Goal: Complete application form: Complete application form

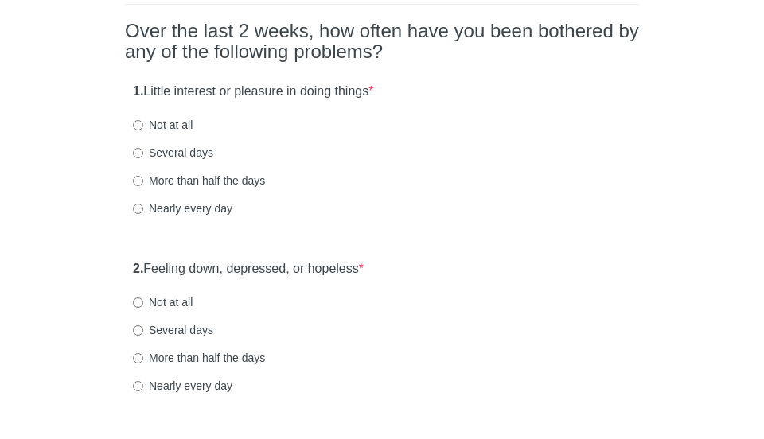
scroll to position [143, 0]
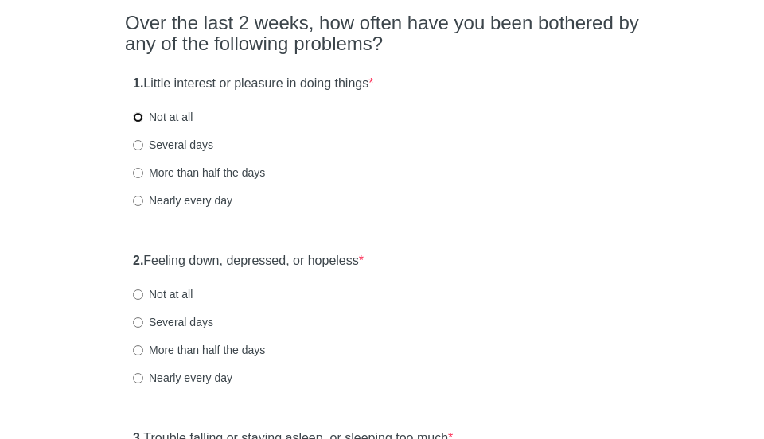
click at [137, 119] on input "Not at all" at bounding box center [138, 117] width 10 height 10
radio input "true"
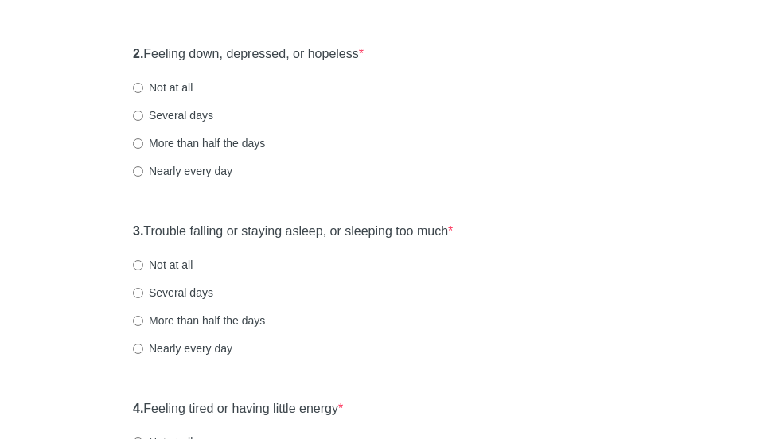
scroll to position [371, 0]
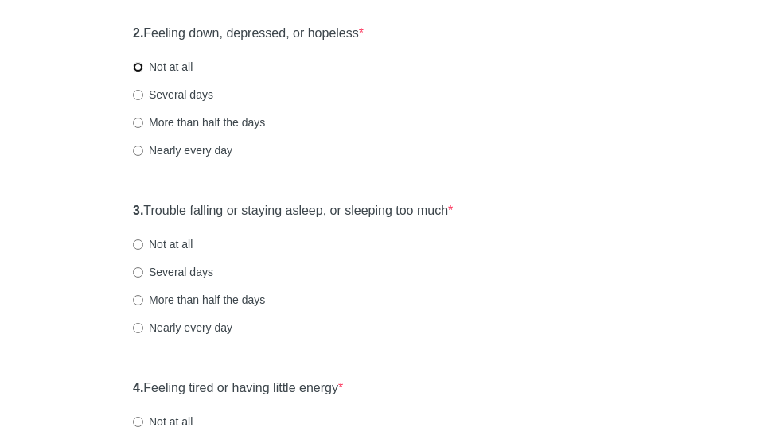
click at [140, 68] on input "Not at all" at bounding box center [138, 67] width 10 height 10
radio input "true"
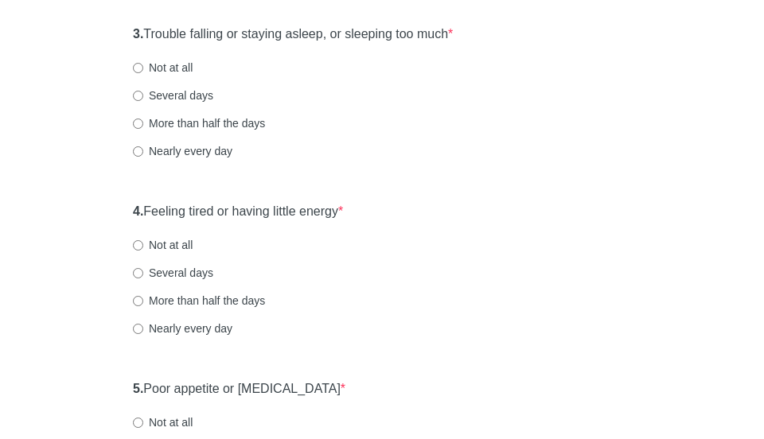
scroll to position [552, 0]
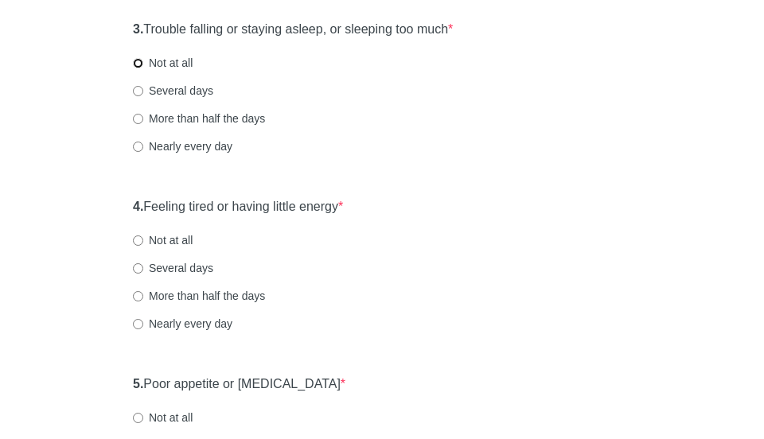
click at [135, 62] on input "Not at all" at bounding box center [138, 63] width 10 height 10
radio input "true"
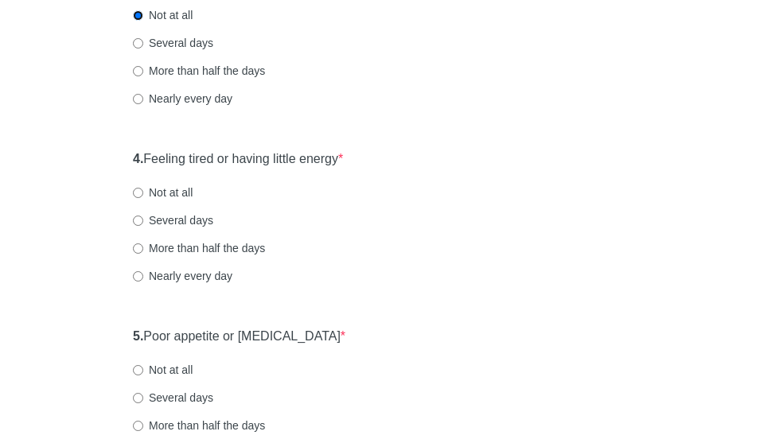
scroll to position [616, 0]
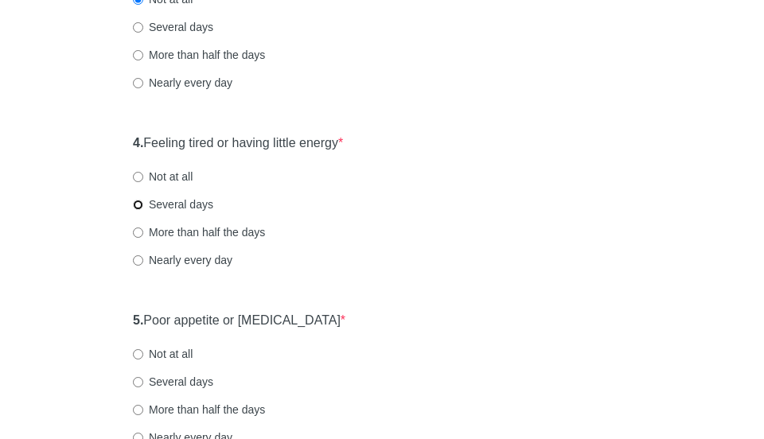
click at [134, 208] on input "Several days" at bounding box center [138, 205] width 10 height 10
radio input "true"
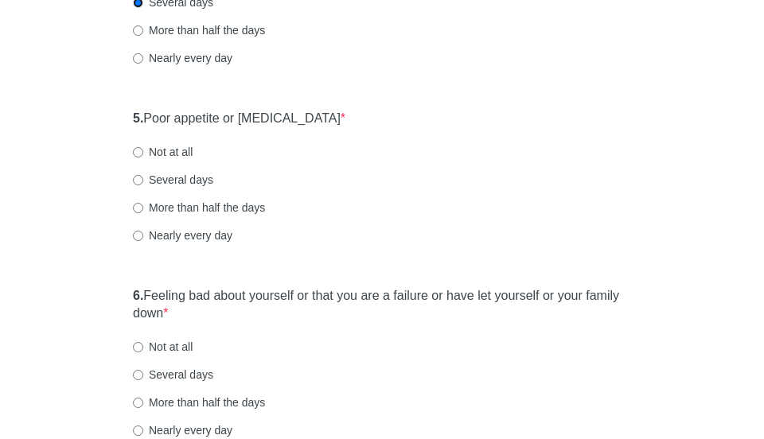
scroll to position [826, 0]
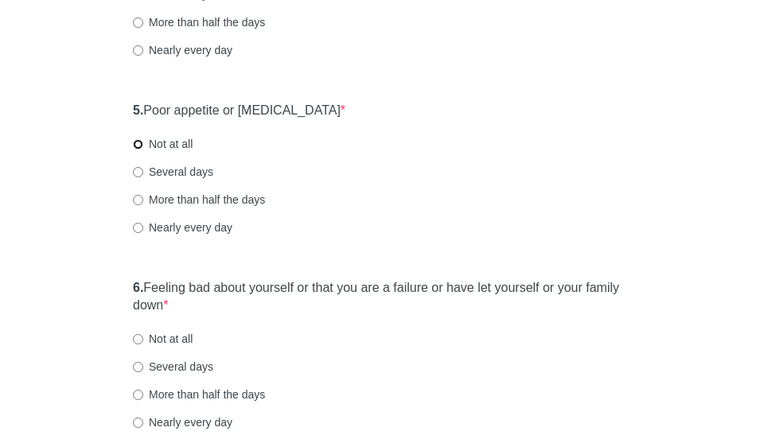
click at [139, 139] on input "Not at all" at bounding box center [138, 144] width 10 height 10
radio input "true"
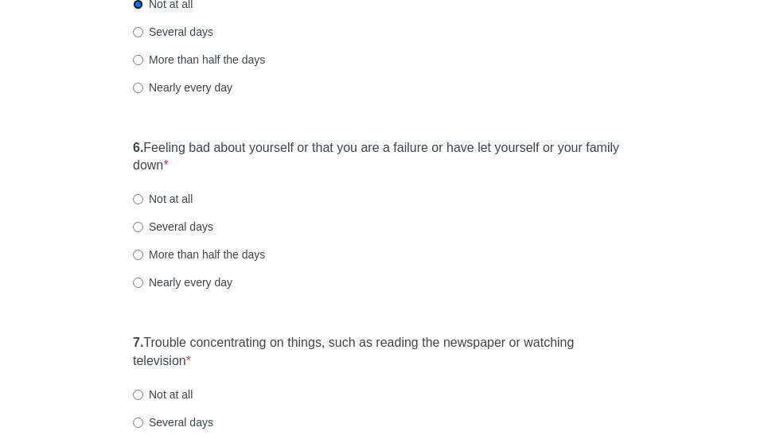
scroll to position [982, 0]
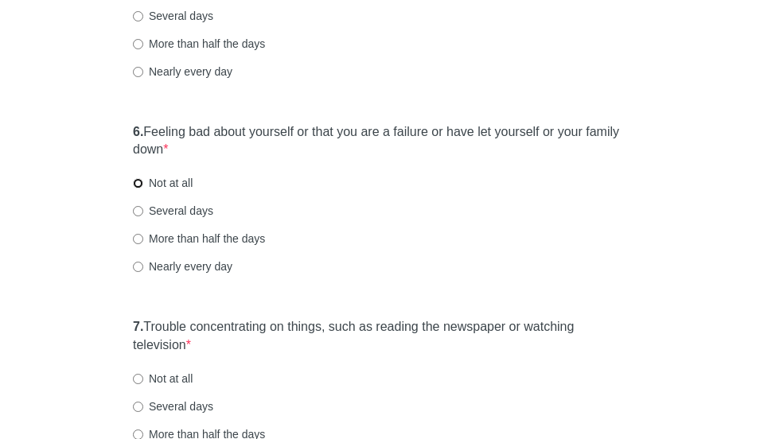
click at [142, 178] on input "Not at all" at bounding box center [138, 183] width 10 height 10
radio input "true"
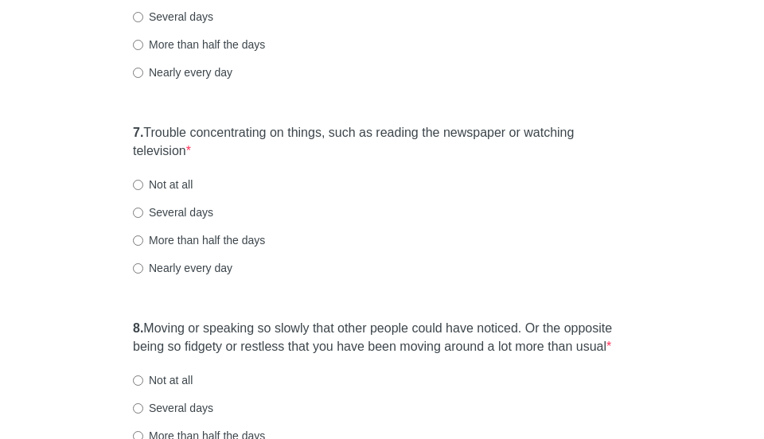
scroll to position [1180, 0]
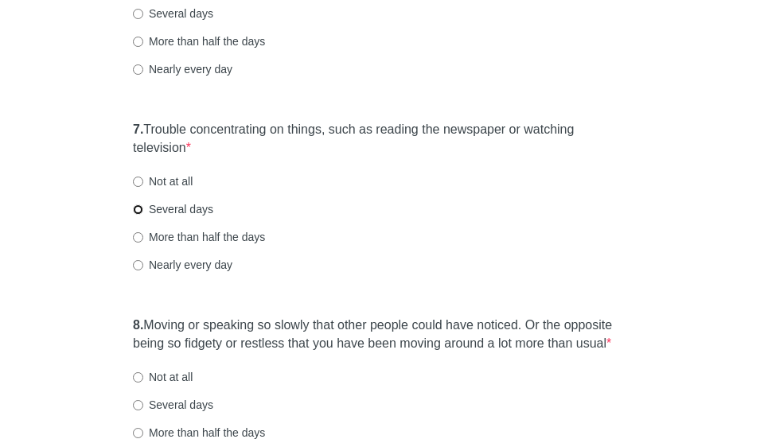
click at [142, 209] on input "Several days" at bounding box center [138, 210] width 10 height 10
radio input "true"
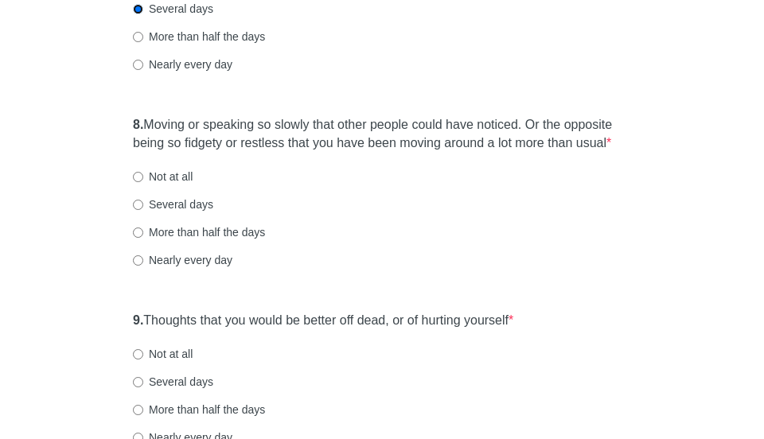
scroll to position [1386, 0]
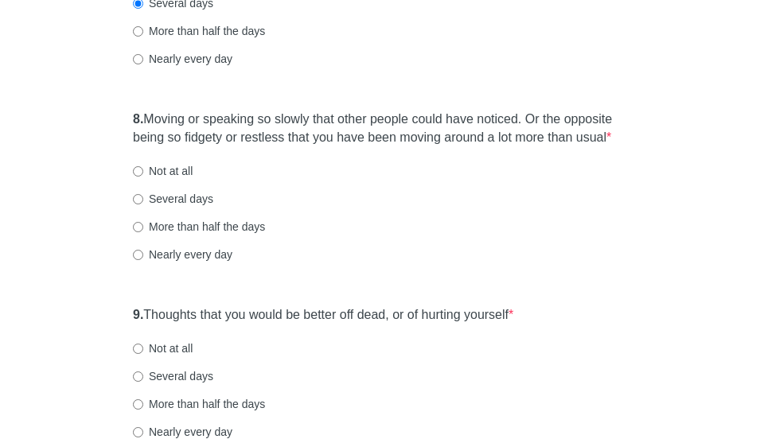
click at [138, 164] on label "Not at all" at bounding box center [163, 171] width 60 height 16
click at [138, 166] on input "Not at all" at bounding box center [138, 171] width 10 height 10
radio input "true"
click at [139, 346] on input "Not at all" at bounding box center [138, 349] width 10 height 10
radio input "true"
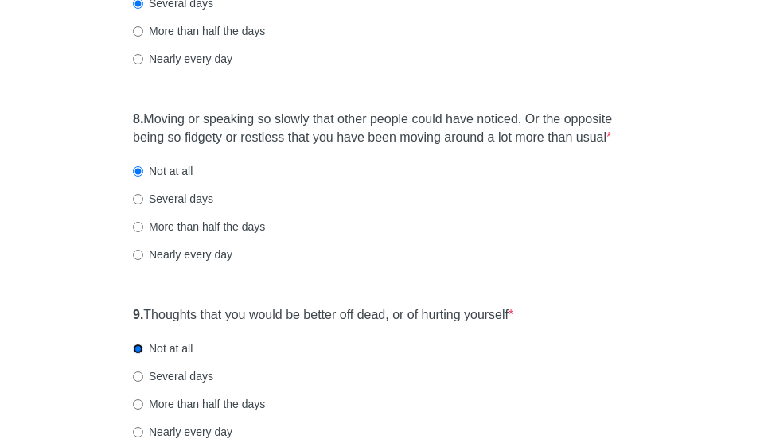
scroll to position [1555, 0]
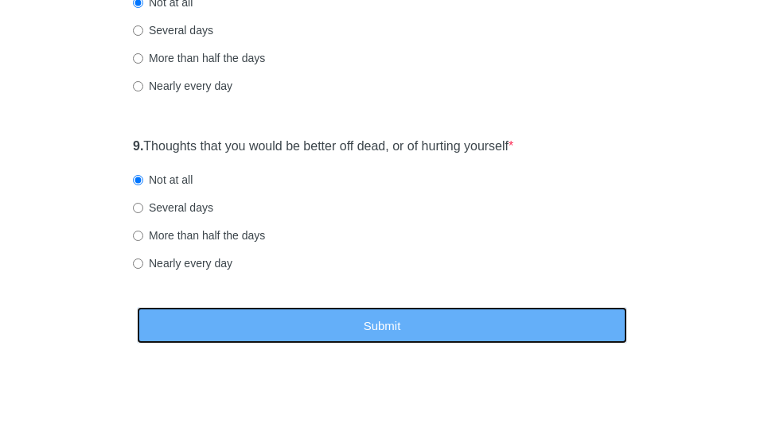
click at [476, 322] on button "Submit" at bounding box center [382, 325] width 490 height 37
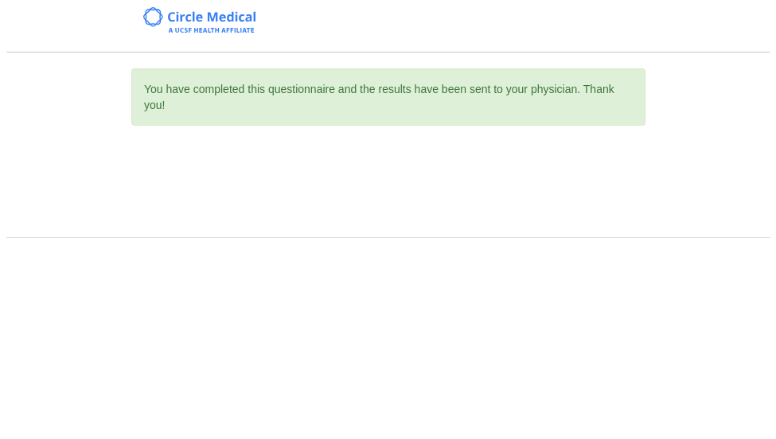
scroll to position [0, 0]
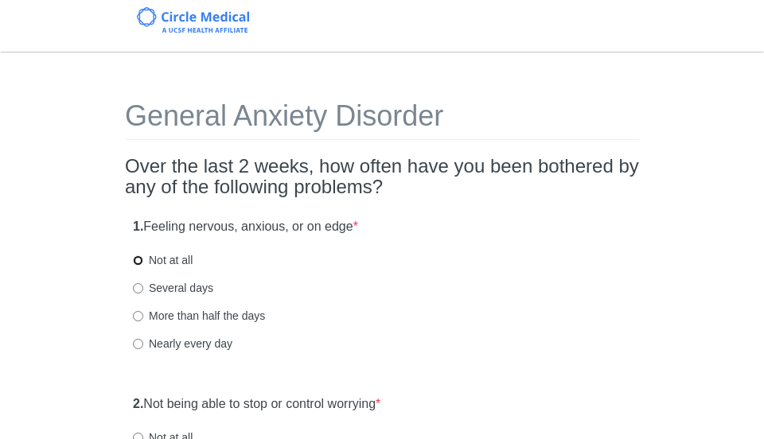
click at [140, 257] on input "Not at all" at bounding box center [138, 261] width 10 height 10
radio input "true"
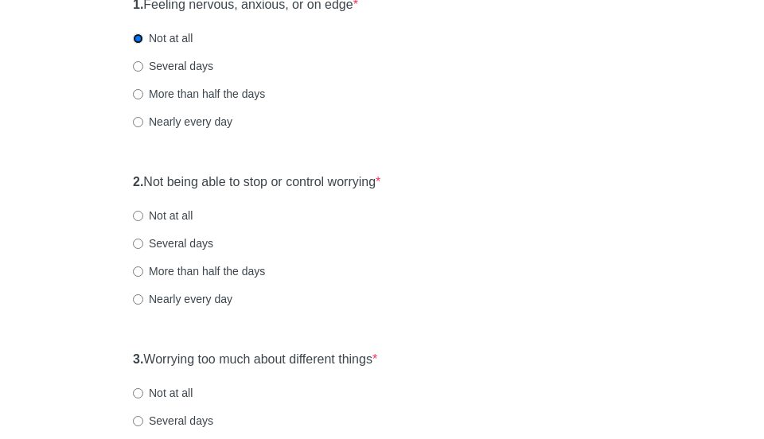
scroll to position [234, 0]
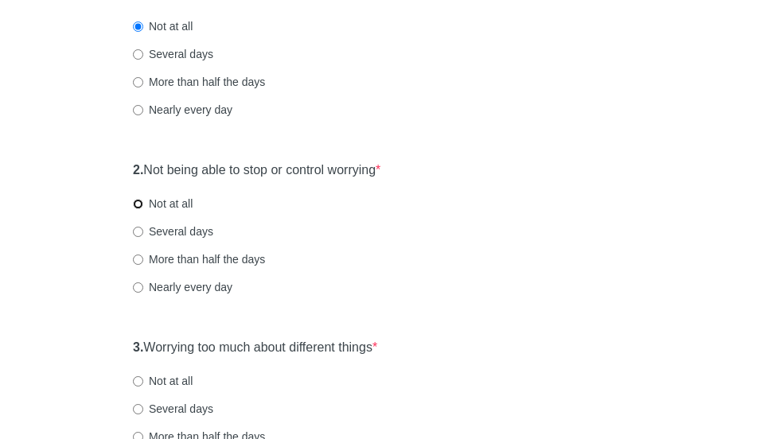
click at [142, 204] on input "Not at all" at bounding box center [138, 204] width 10 height 10
radio input "true"
click at [135, 384] on input "Not at all" at bounding box center [138, 382] width 10 height 10
radio input "true"
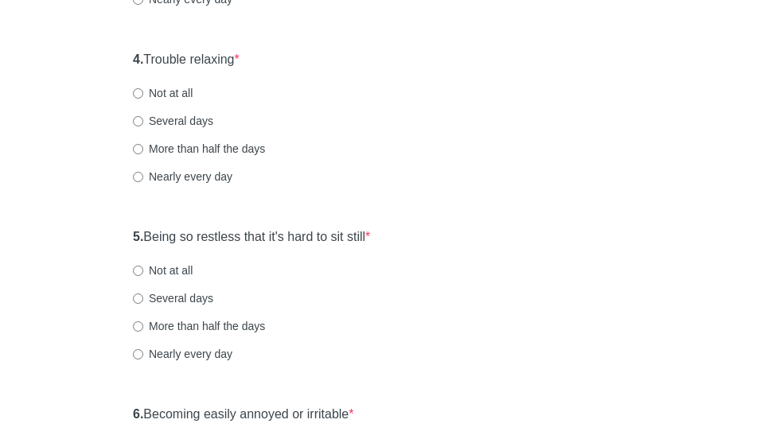
scroll to position [702, 0]
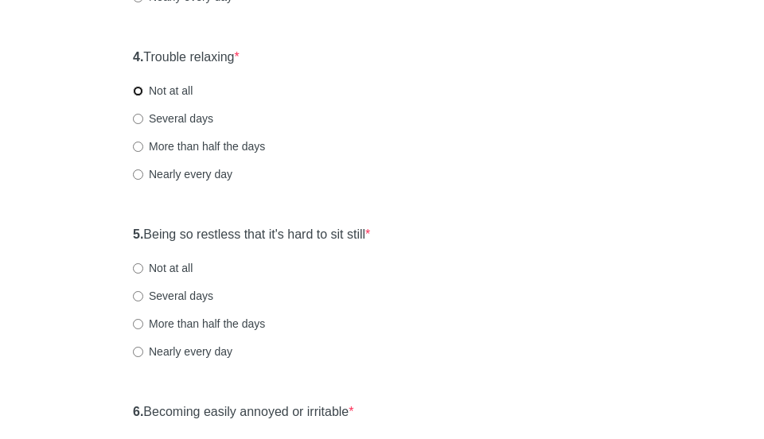
click at [136, 94] on input "Not at all" at bounding box center [138, 91] width 10 height 10
radio input "true"
click at [136, 264] on input "Not at all" at bounding box center [138, 268] width 10 height 10
radio input "true"
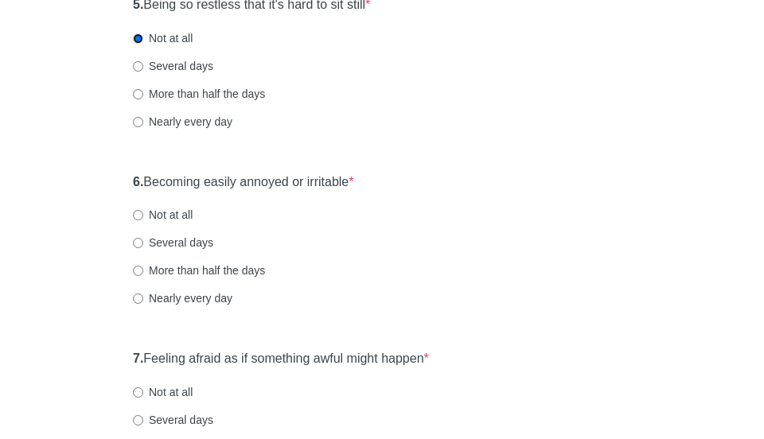
scroll to position [947, 0]
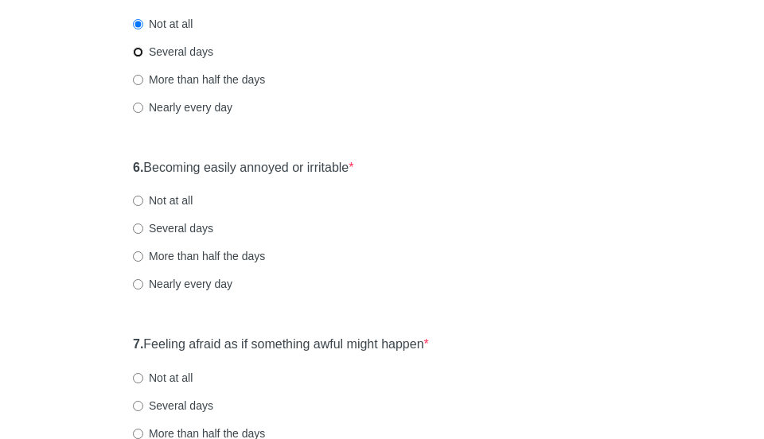
click at [134, 52] on input "Several days" at bounding box center [138, 52] width 10 height 10
radio input "true"
click at [139, 202] on input "Not at all" at bounding box center [138, 201] width 10 height 10
radio input "true"
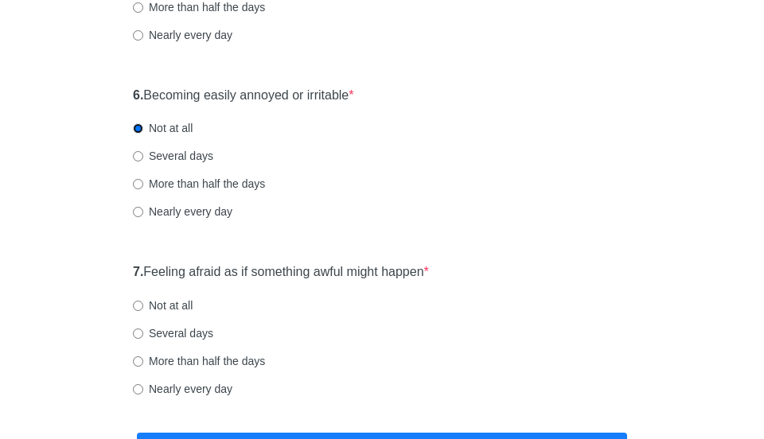
scroll to position [1038, 0]
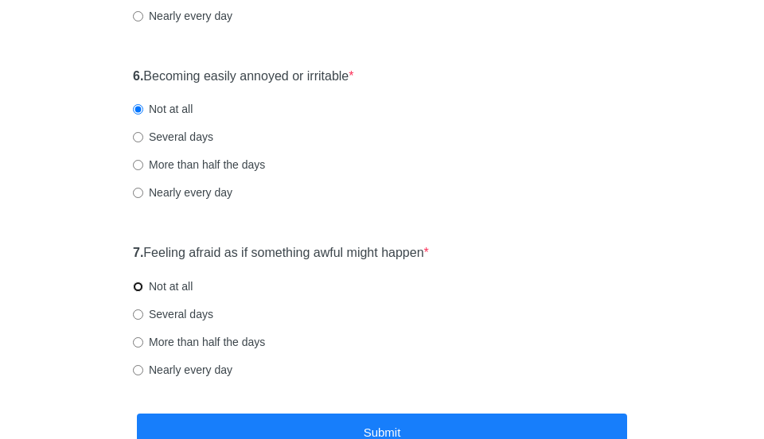
click at [137, 287] on input "Not at all" at bounding box center [138, 287] width 10 height 10
radio input "true"
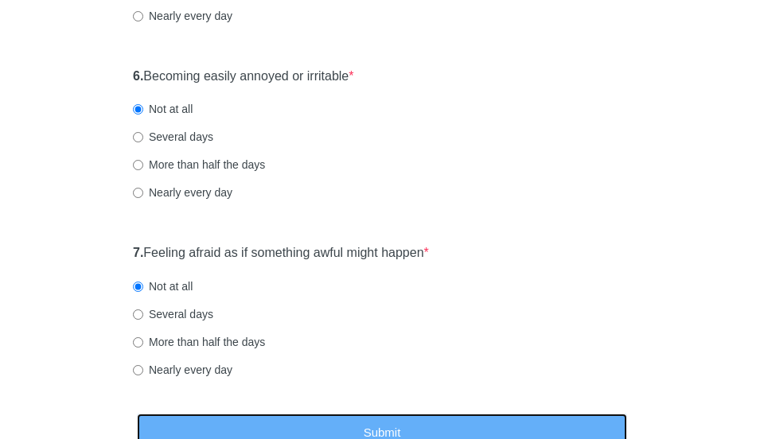
click at [381, 420] on button "Submit" at bounding box center [382, 432] width 490 height 37
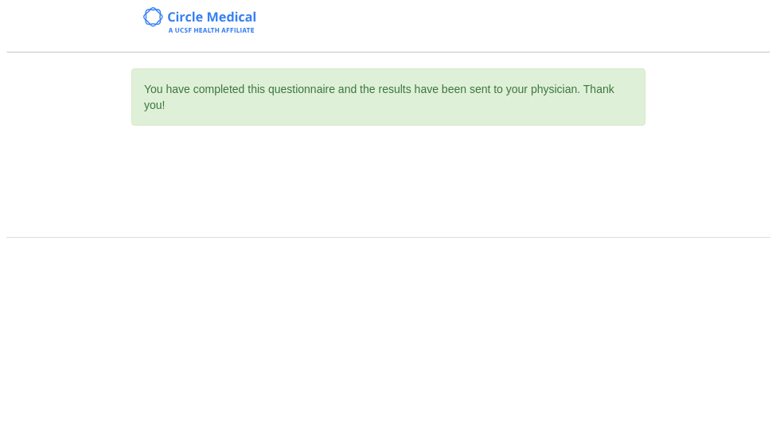
scroll to position [0, 0]
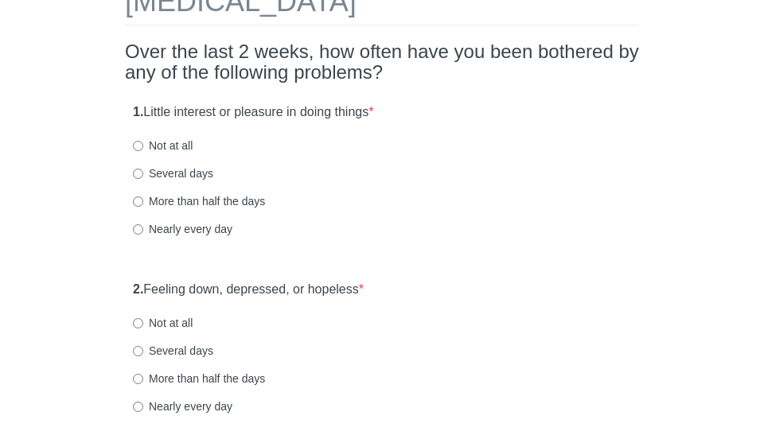
scroll to position [119, 0]
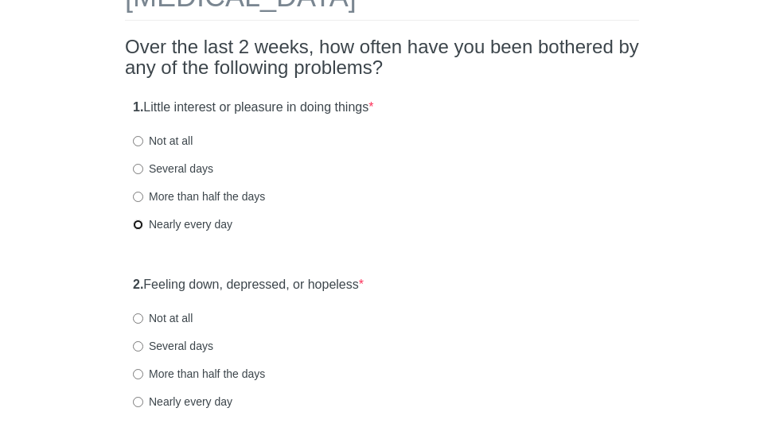
click at [139, 222] on input "Nearly every day" at bounding box center [138, 225] width 10 height 10
radio input "true"
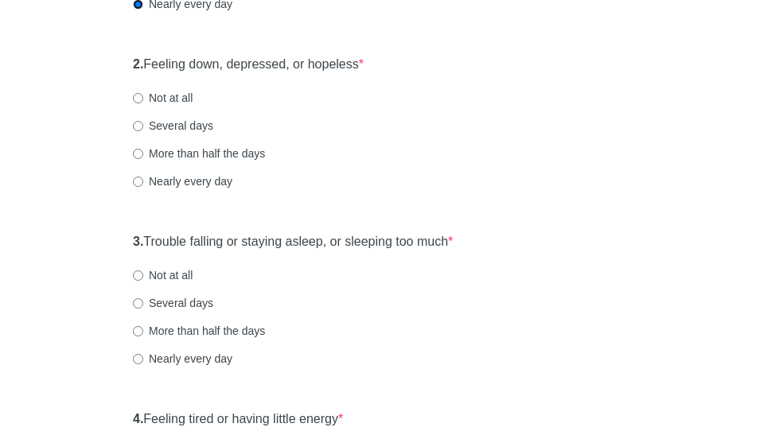
scroll to position [350, 0]
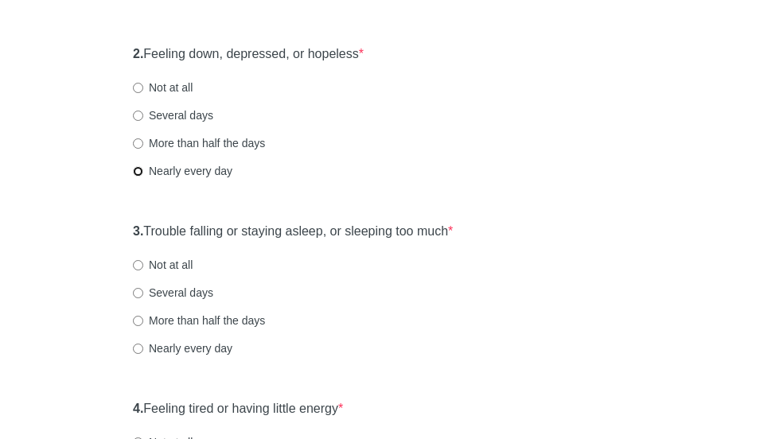
click at [139, 168] on input "Nearly every day" at bounding box center [138, 171] width 10 height 10
radio input "true"
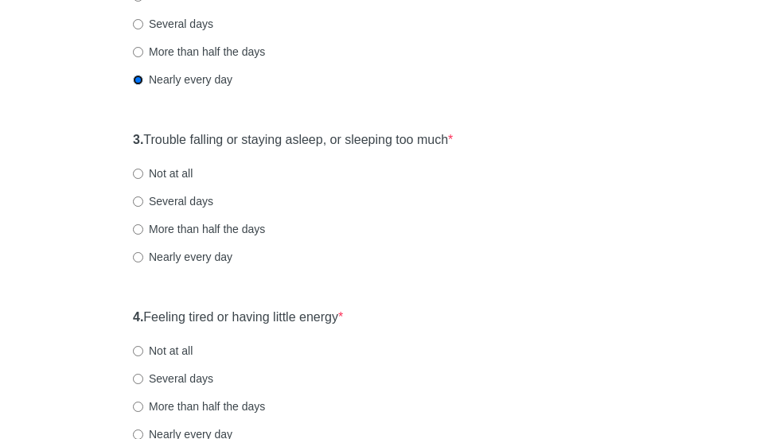
scroll to position [457, 0]
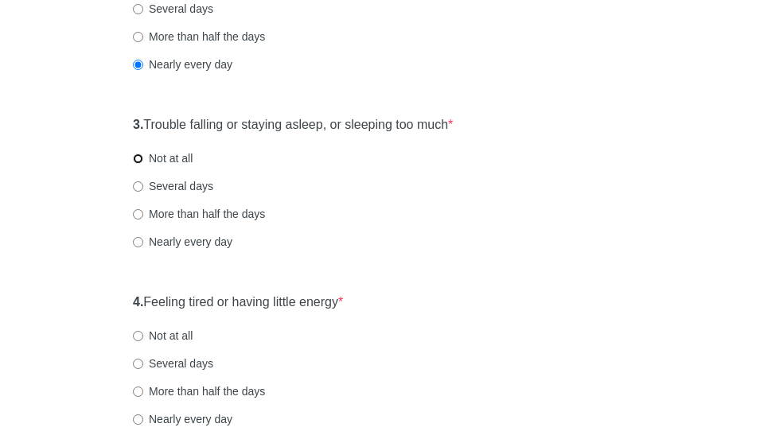
click at [139, 154] on input "Not at all" at bounding box center [138, 159] width 10 height 10
radio input "true"
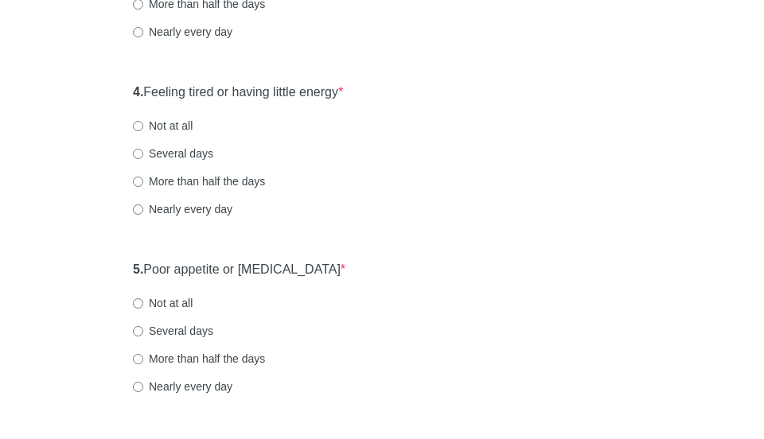
scroll to position [693, 0]
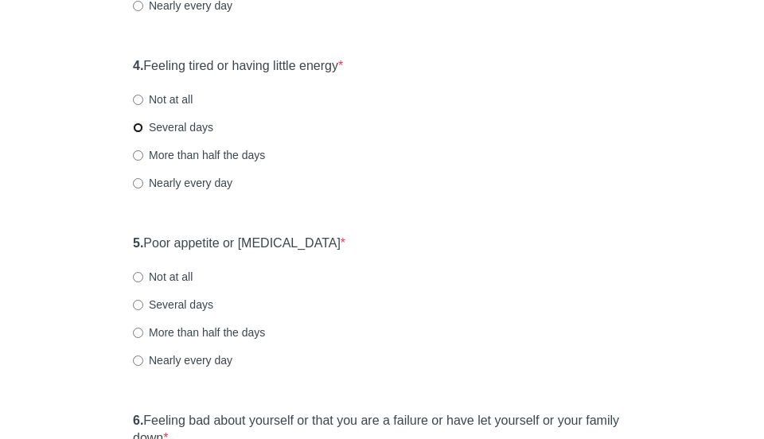
click at [142, 123] on input "Several days" at bounding box center [138, 128] width 10 height 10
radio input "true"
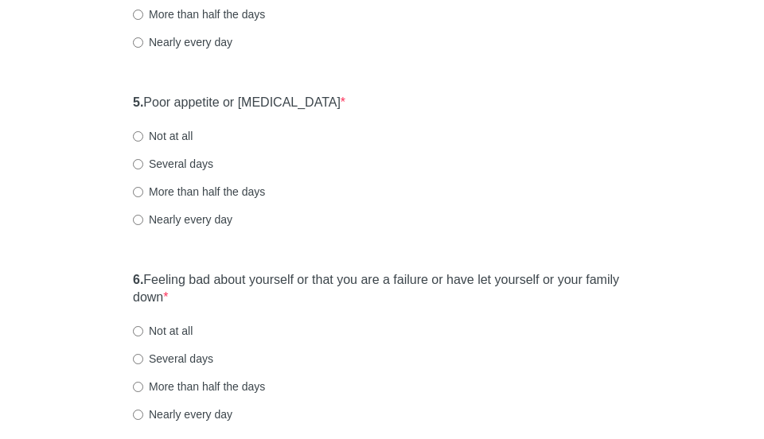
scroll to position [822, 0]
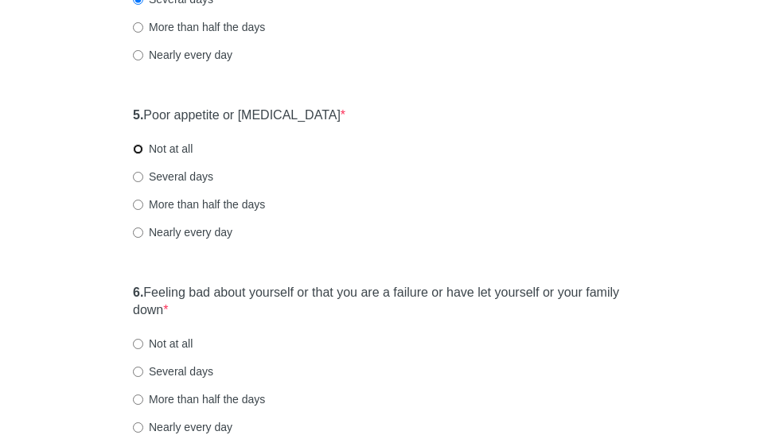
click at [138, 152] on input "Not at all" at bounding box center [138, 149] width 10 height 10
radio input "true"
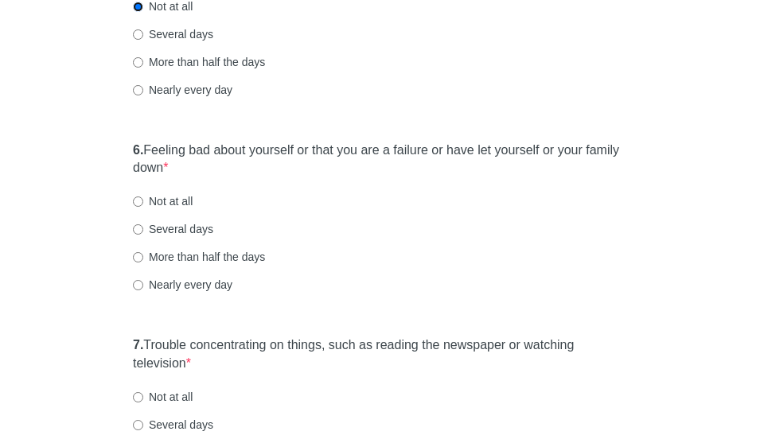
scroll to position [966, 0]
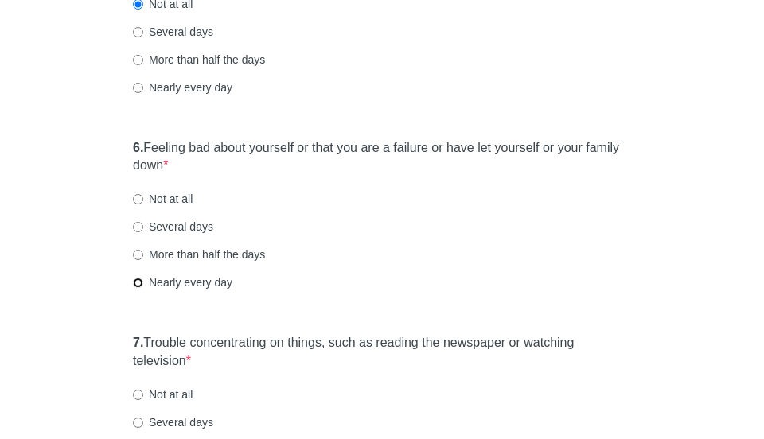
click at [137, 284] on input "Nearly every day" at bounding box center [138, 283] width 10 height 10
radio input "true"
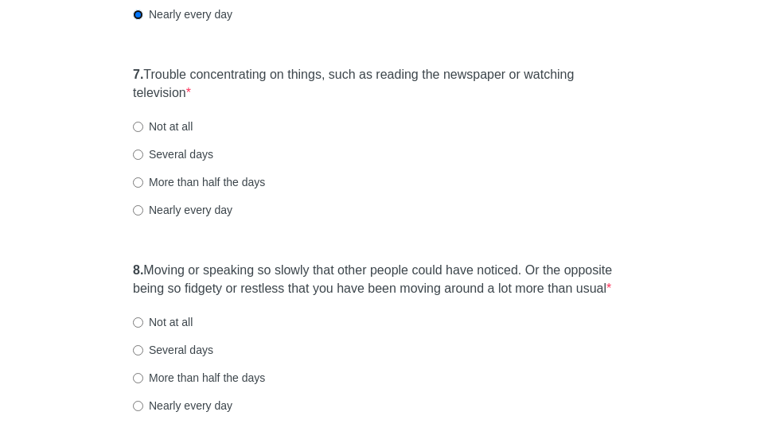
scroll to position [1240, 0]
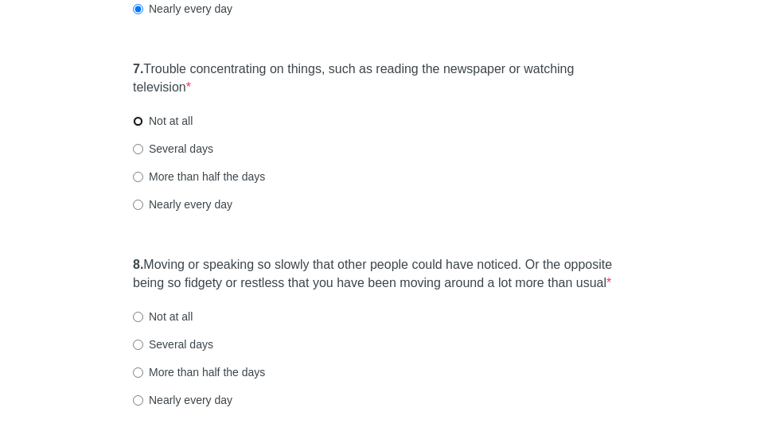
click at [142, 116] on input "Not at all" at bounding box center [138, 121] width 10 height 10
radio input "true"
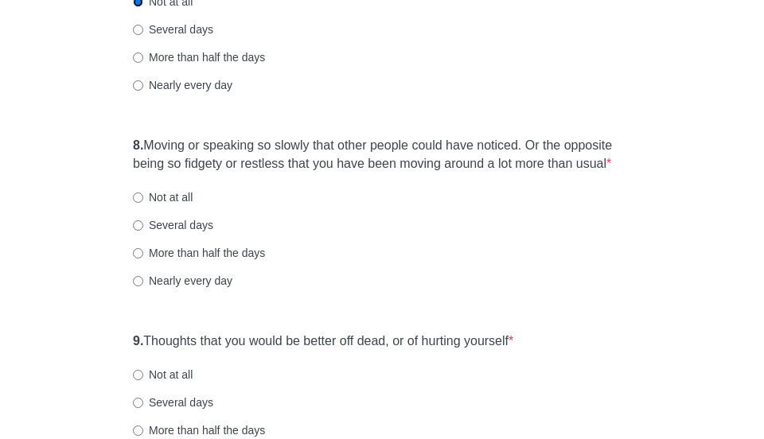
scroll to position [1363, 0]
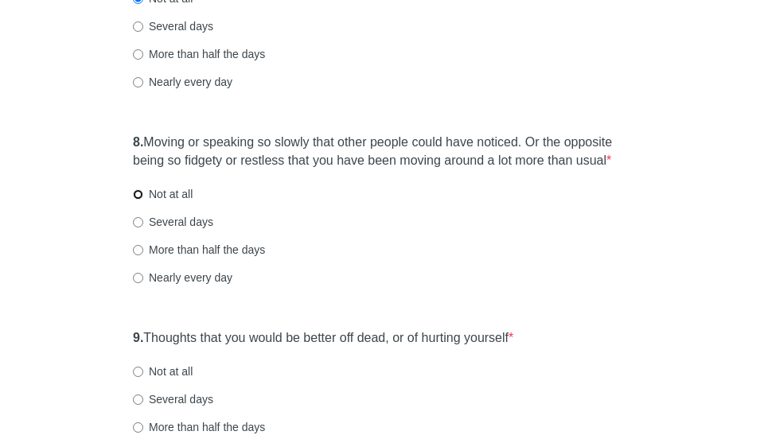
click at [139, 193] on input "Not at all" at bounding box center [138, 194] width 10 height 10
radio input "true"
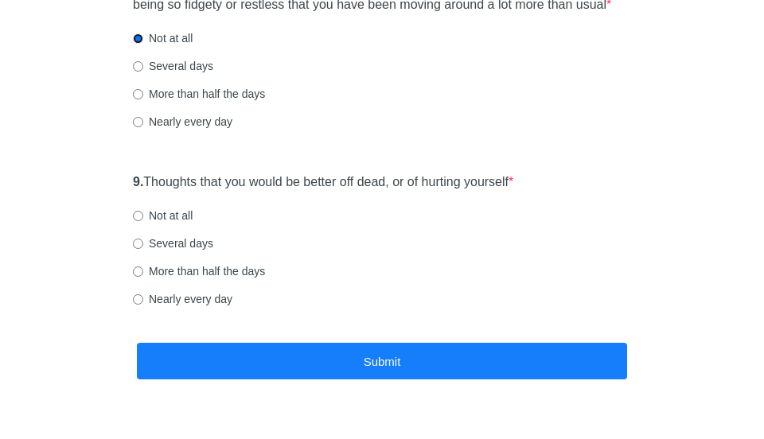
scroll to position [1521, 0]
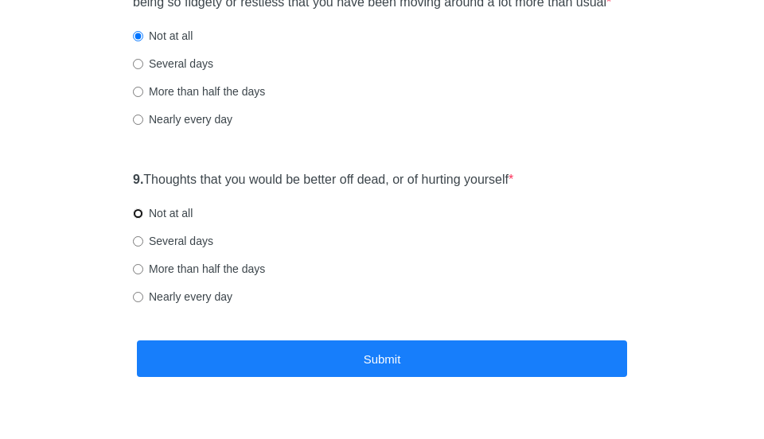
click at [138, 211] on input "Not at all" at bounding box center [138, 214] width 10 height 10
radio input "true"
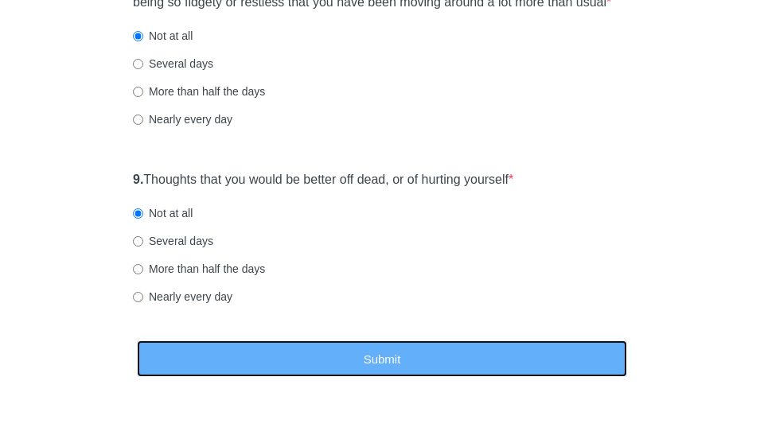
click at [326, 361] on button "Submit" at bounding box center [382, 359] width 490 height 37
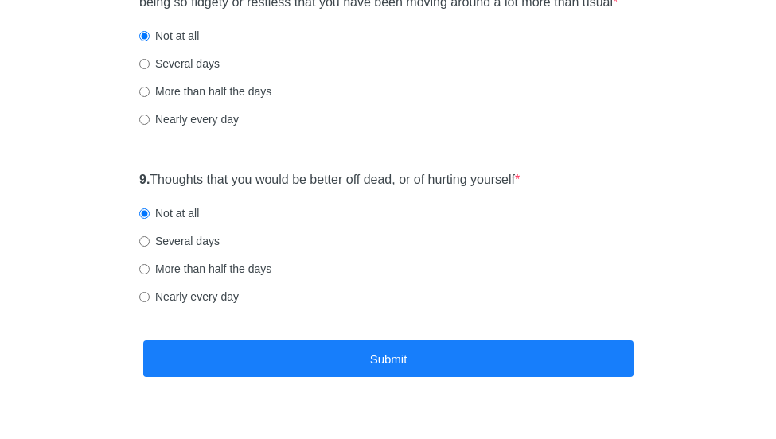
scroll to position [0, 0]
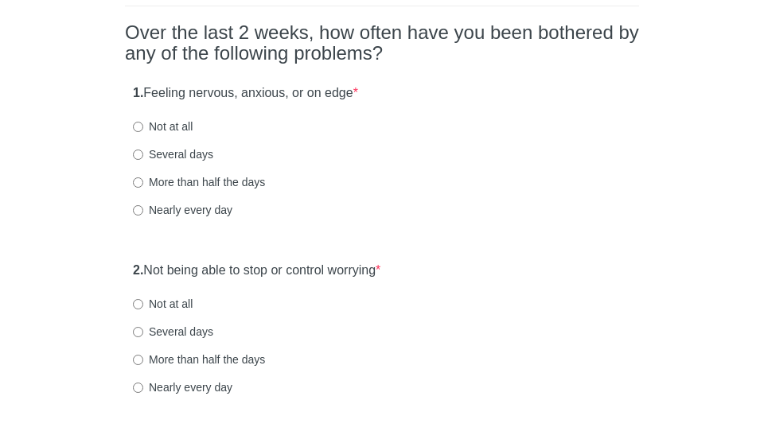
scroll to position [136, 0]
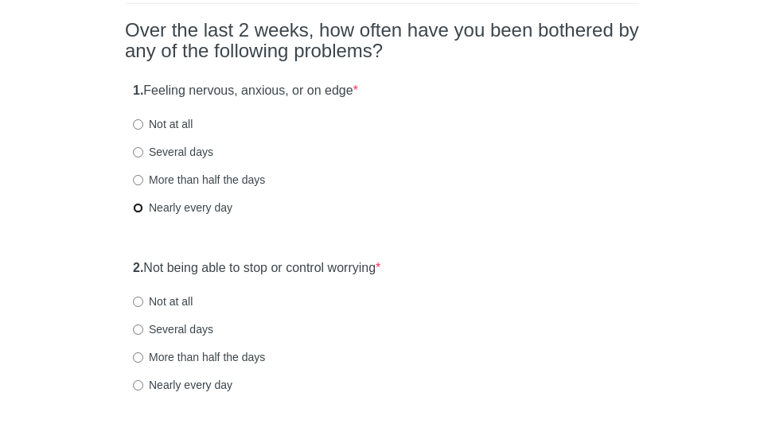
click at [139, 206] on input "Nearly every day" at bounding box center [138, 208] width 10 height 10
radio input "true"
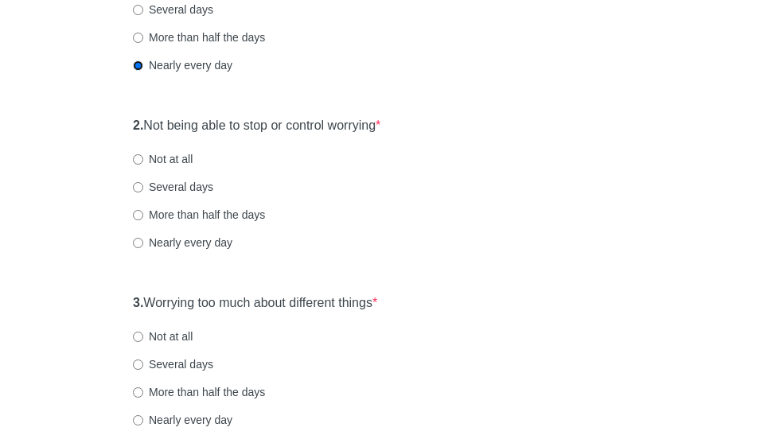
scroll to position [280, 0]
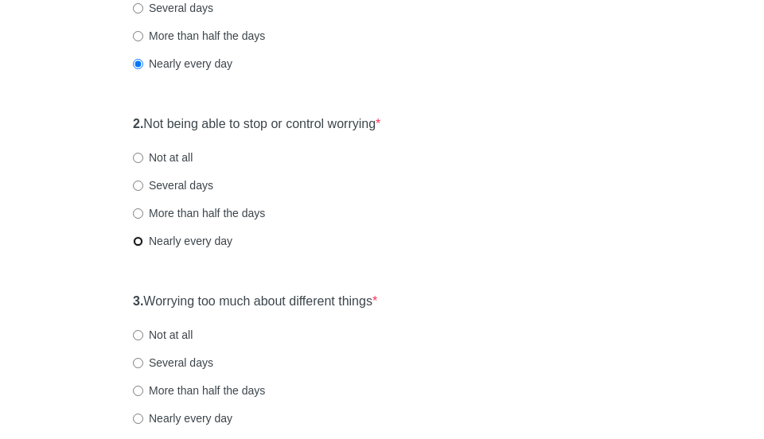
click at [142, 240] on input "Nearly every day" at bounding box center [138, 241] width 10 height 10
radio input "true"
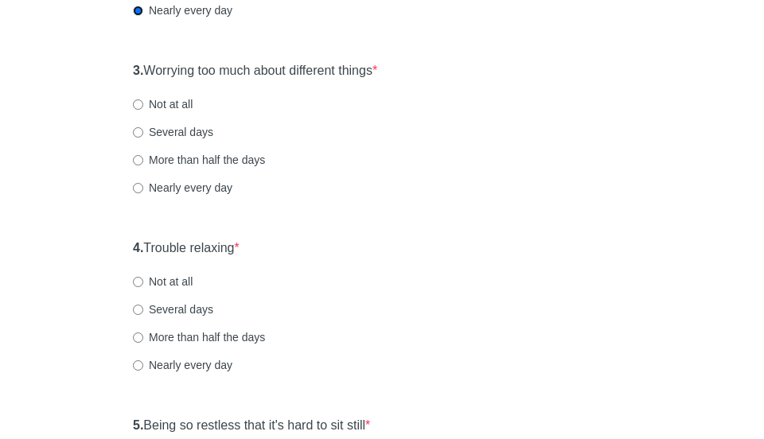
scroll to position [515, 0]
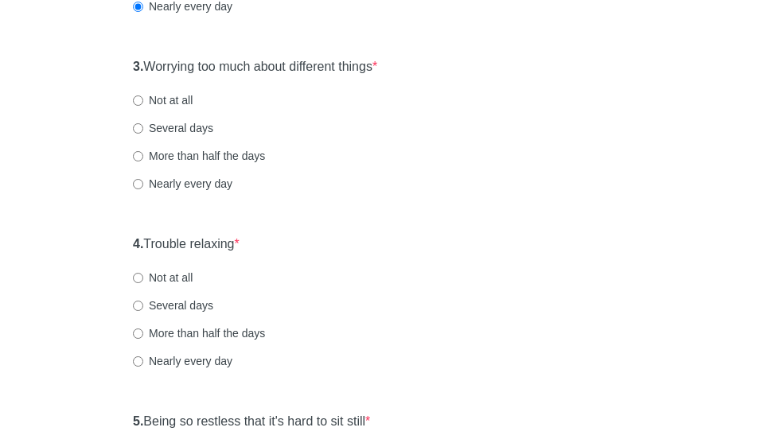
click at [173, 180] on label "Nearly every day" at bounding box center [183, 184] width 100 height 16
click at [143, 180] on input "Nearly every day" at bounding box center [138, 184] width 10 height 10
radio input "true"
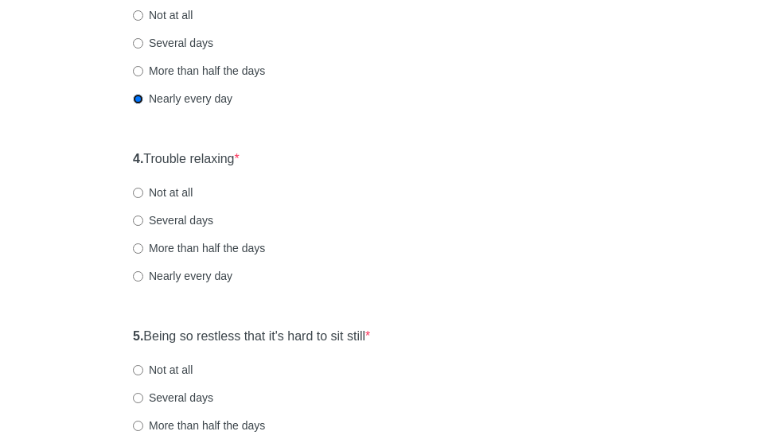
scroll to position [621, 0]
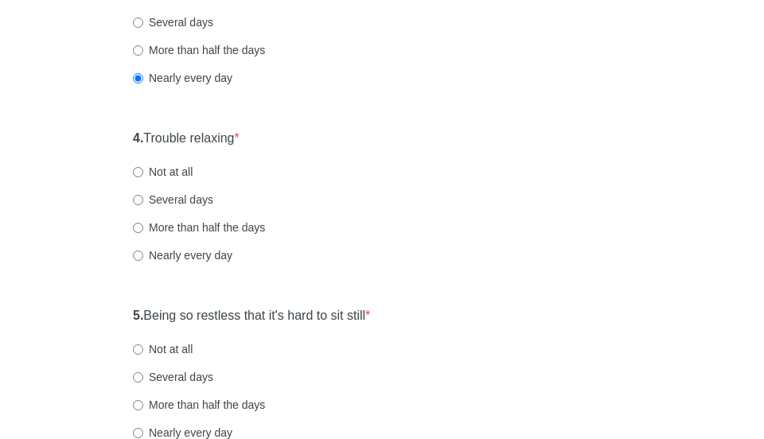
click at [210, 257] on label "Nearly every day" at bounding box center [183, 256] width 100 height 16
click at [143, 257] on input "Nearly every day" at bounding box center [138, 256] width 10 height 10
radio input "true"
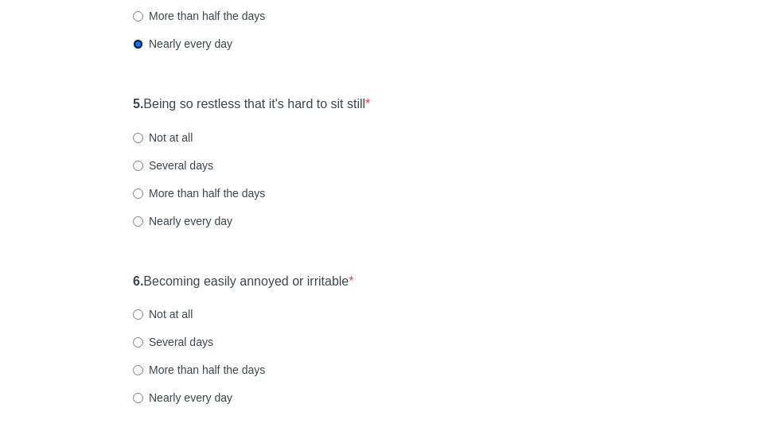
scroll to position [857, 0]
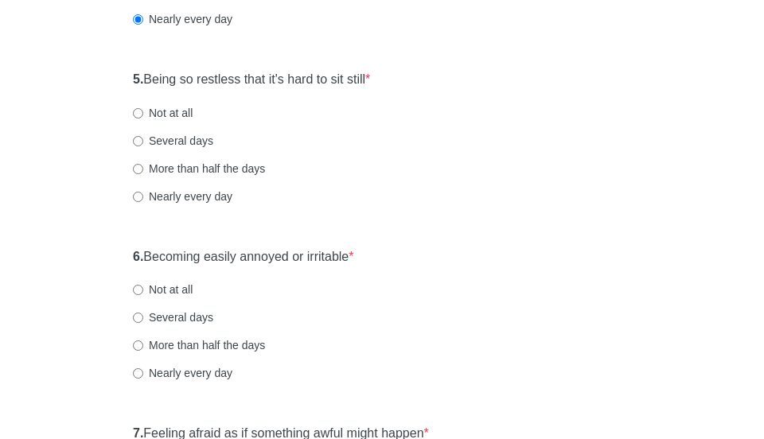
click at [175, 197] on label "Nearly every day" at bounding box center [183, 197] width 100 height 16
click at [143, 197] on input "Nearly every day" at bounding box center [138, 197] width 10 height 10
radio input "true"
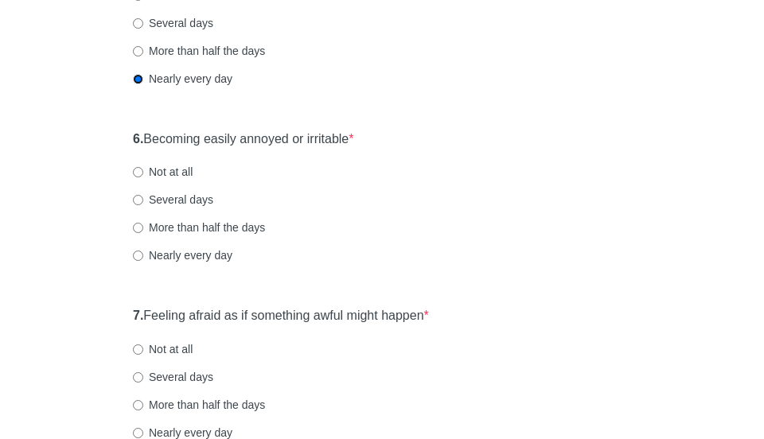
scroll to position [1002, 0]
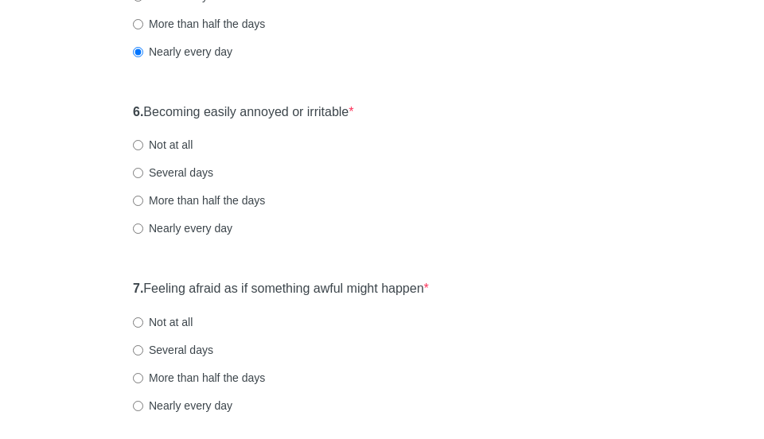
click at [174, 230] on label "Nearly every day" at bounding box center [183, 229] width 100 height 16
click at [143, 230] on input "Nearly every day" at bounding box center [138, 229] width 10 height 10
radio input "true"
click at [220, 195] on label "More than half the days" at bounding box center [199, 201] width 132 height 16
click at [143, 196] on input "More than half the days" at bounding box center [138, 201] width 10 height 10
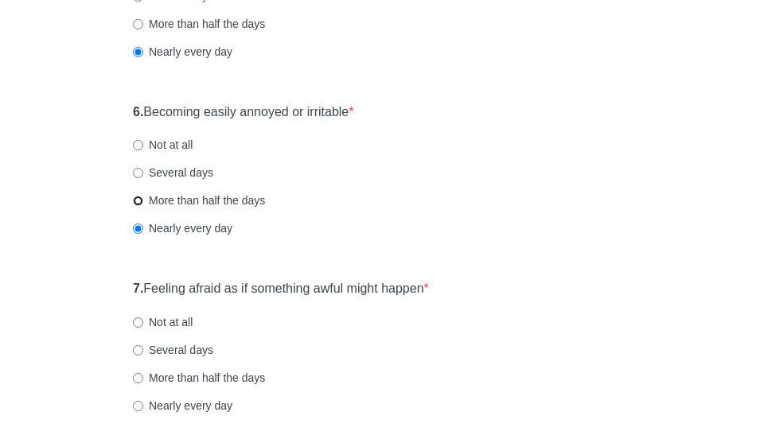
radio input "true"
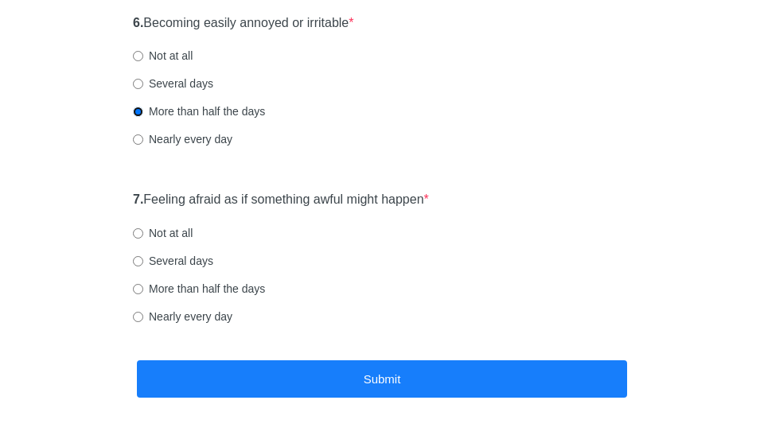
scroll to position [1097, 0]
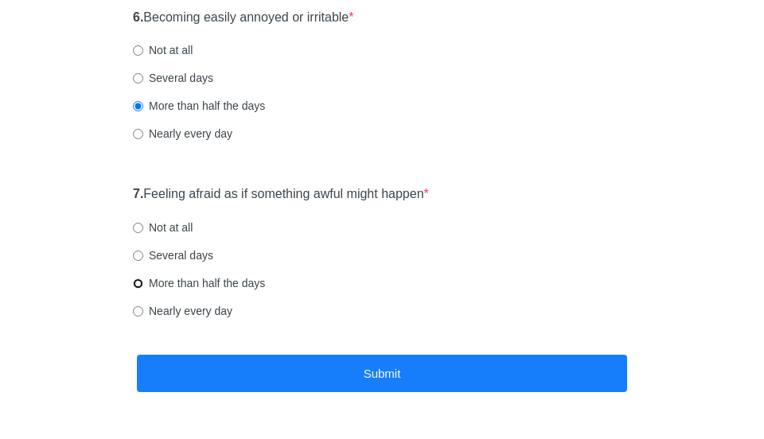
click at [137, 281] on input "More than half the days" at bounding box center [138, 284] width 10 height 10
radio input "true"
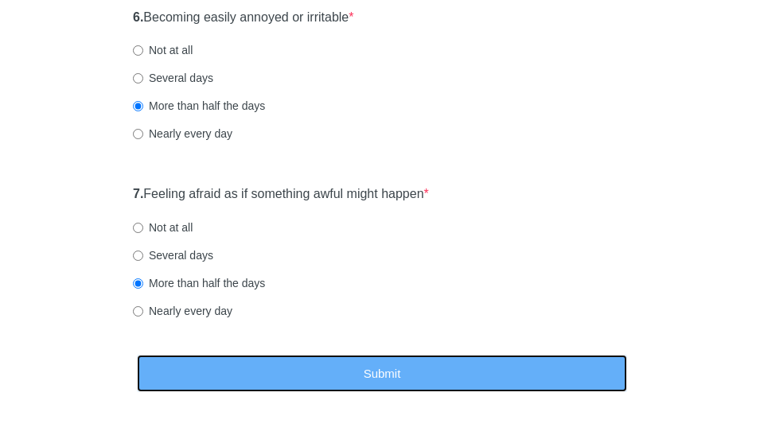
click at [201, 366] on button "Submit" at bounding box center [382, 373] width 490 height 37
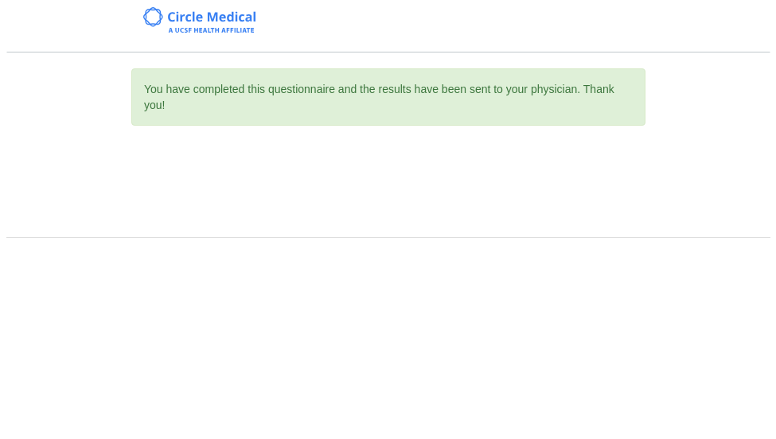
scroll to position [0, 0]
